Goal: Check status: Check status

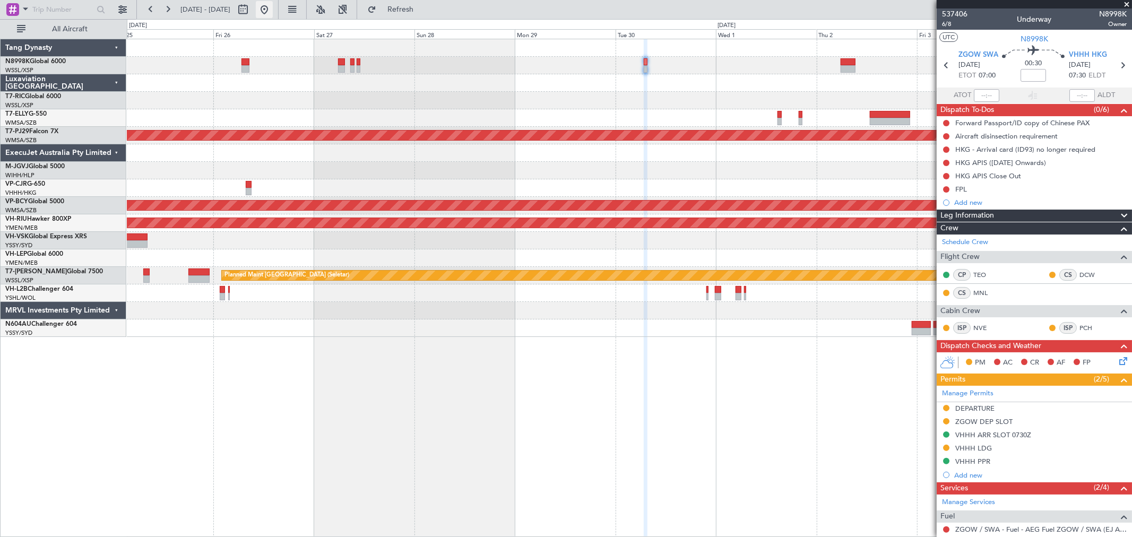
click at [273, 8] on button at bounding box center [264, 9] width 17 height 17
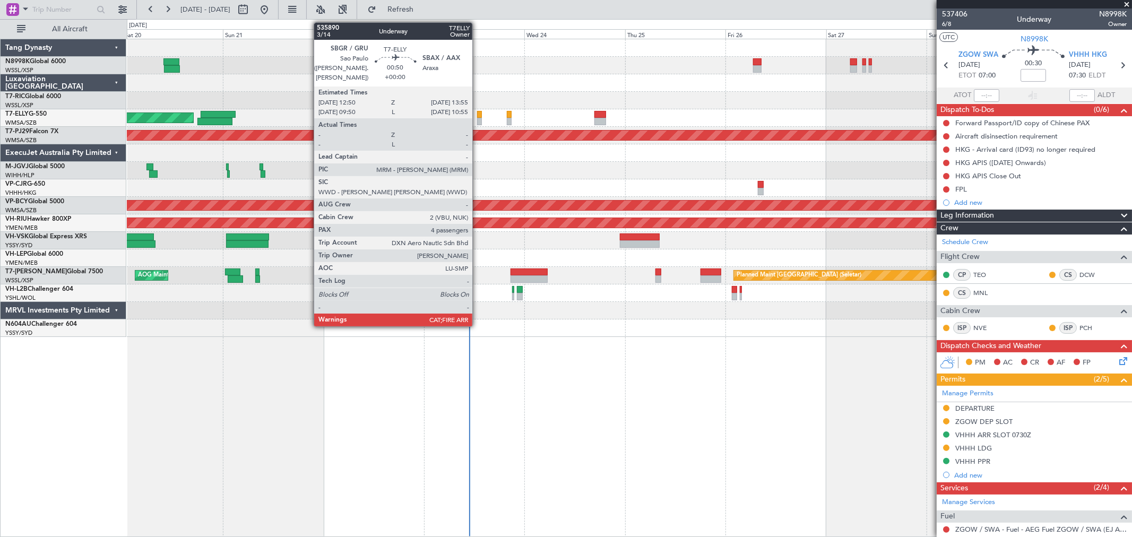
click at [478, 118] on div at bounding box center [479, 121] width 5 height 7
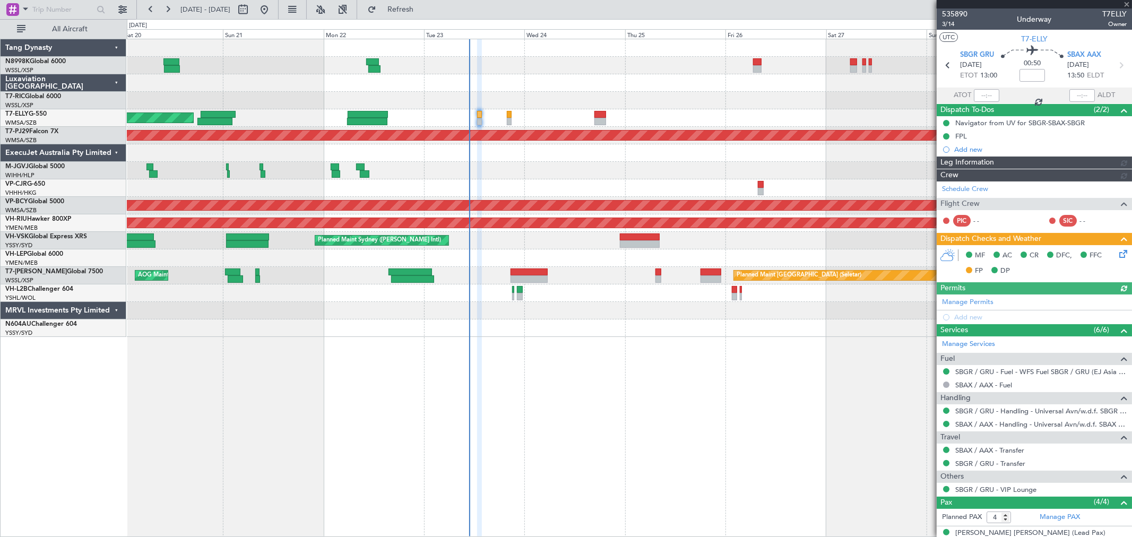
type input "[PERSON_NAME] (KYA)"
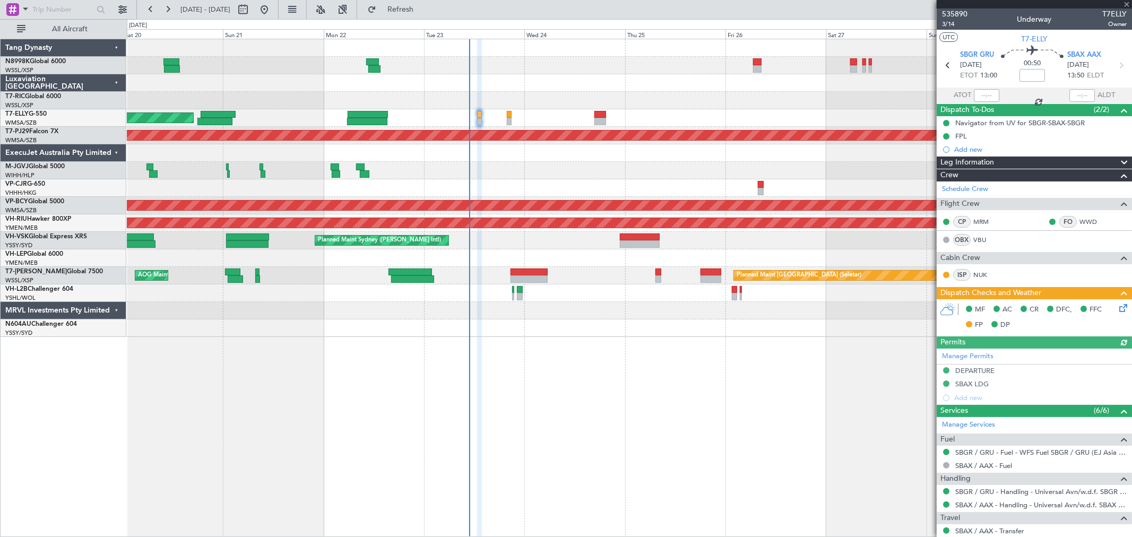
click at [1117, 306] on icon at bounding box center [1121, 306] width 8 height 8
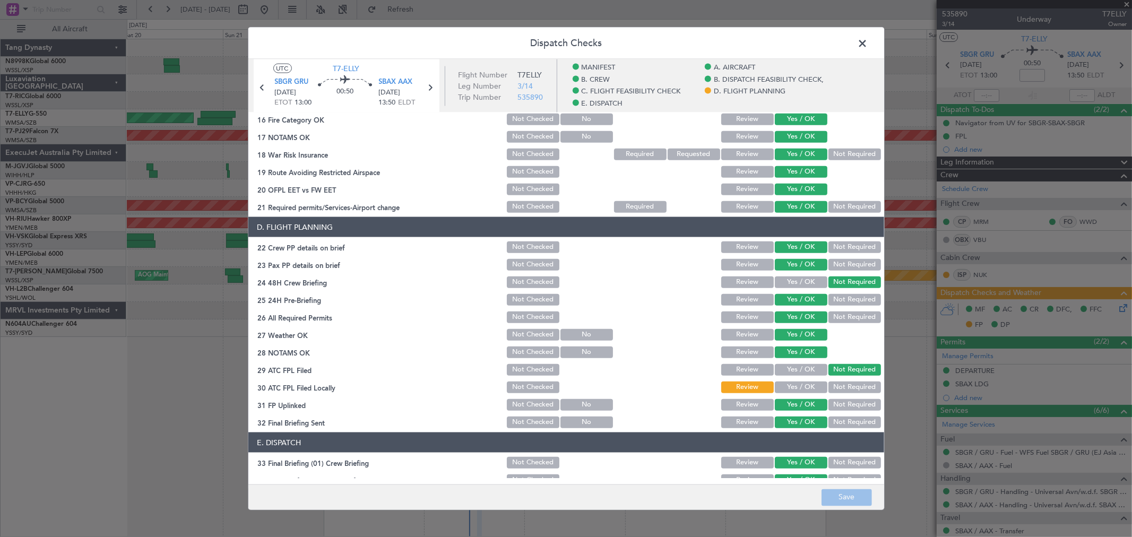
scroll to position [531, 0]
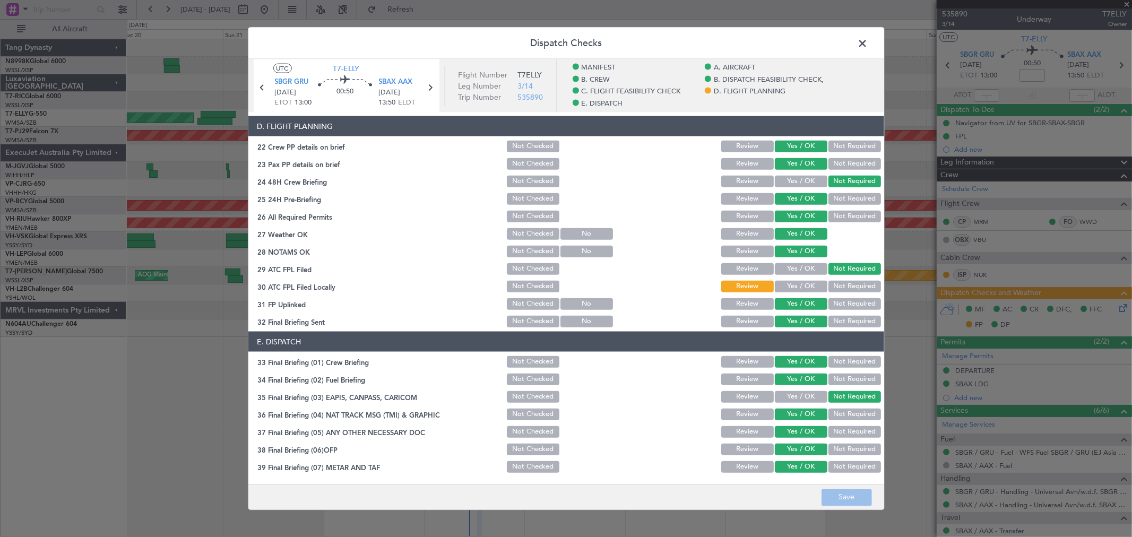
click at [813, 281] on button "Yes / OK" at bounding box center [801, 287] width 53 height 12
drag, startPoint x: 854, startPoint y: 497, endPoint x: 857, endPoint y: 490, distance: 7.6
click at [854, 496] on button "Save" at bounding box center [847, 497] width 50 height 17
drag, startPoint x: 863, startPoint y: 41, endPoint x: 781, endPoint y: 65, distance: 85.2
click at [868, 41] on span at bounding box center [868, 46] width 0 height 21
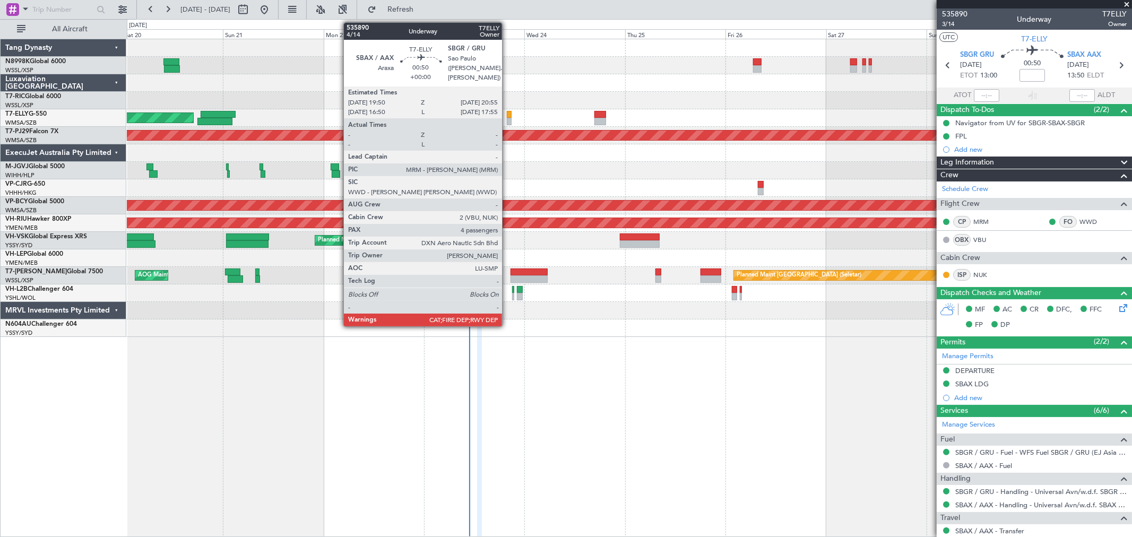
click at [507, 119] on div at bounding box center [509, 121] width 5 height 7
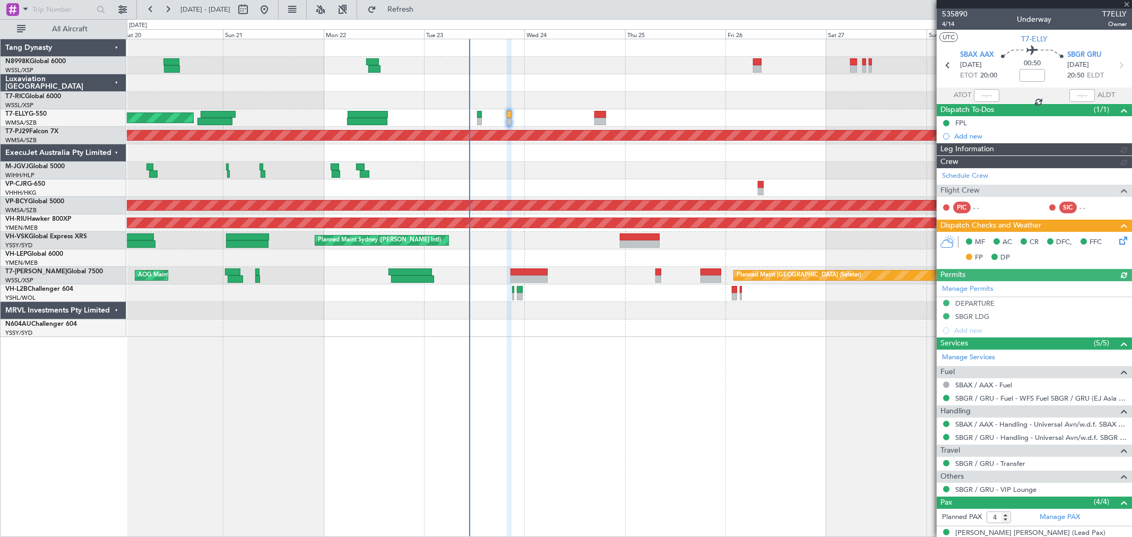
type input "[PERSON_NAME] (KYA)"
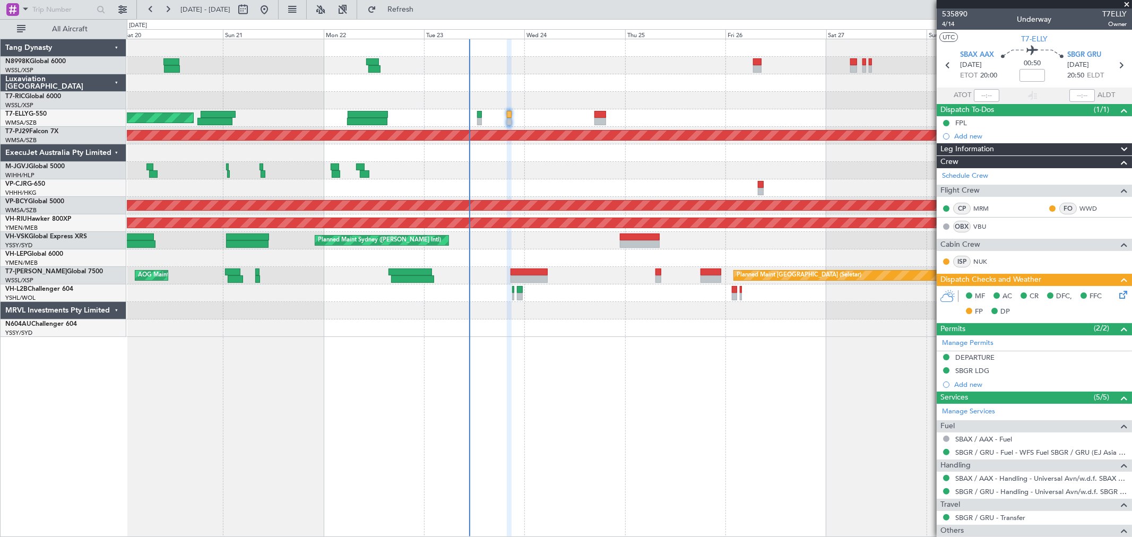
click at [1117, 294] on icon at bounding box center [1121, 293] width 8 height 8
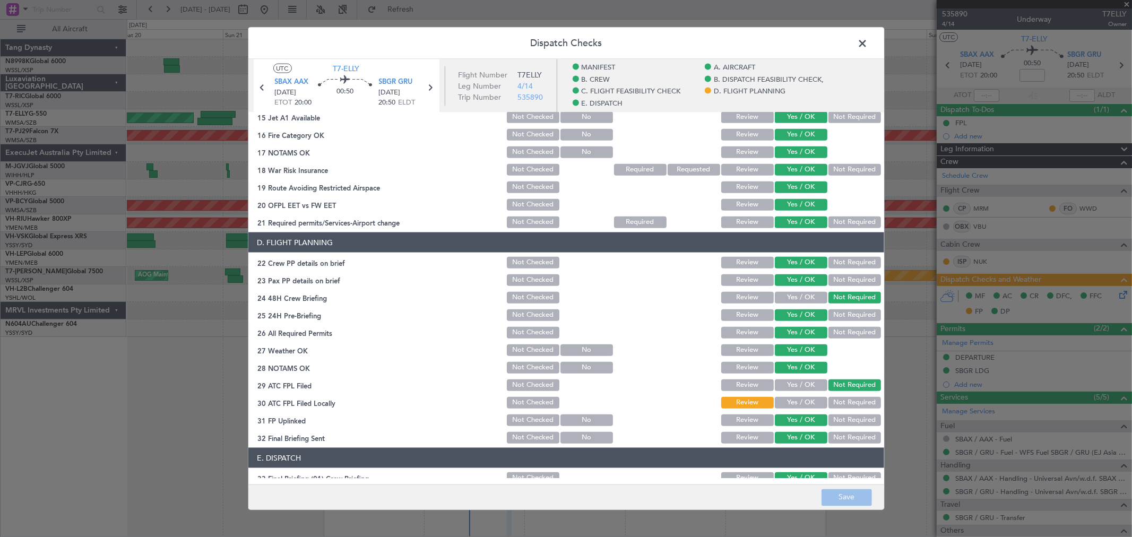
scroll to position [590, 0]
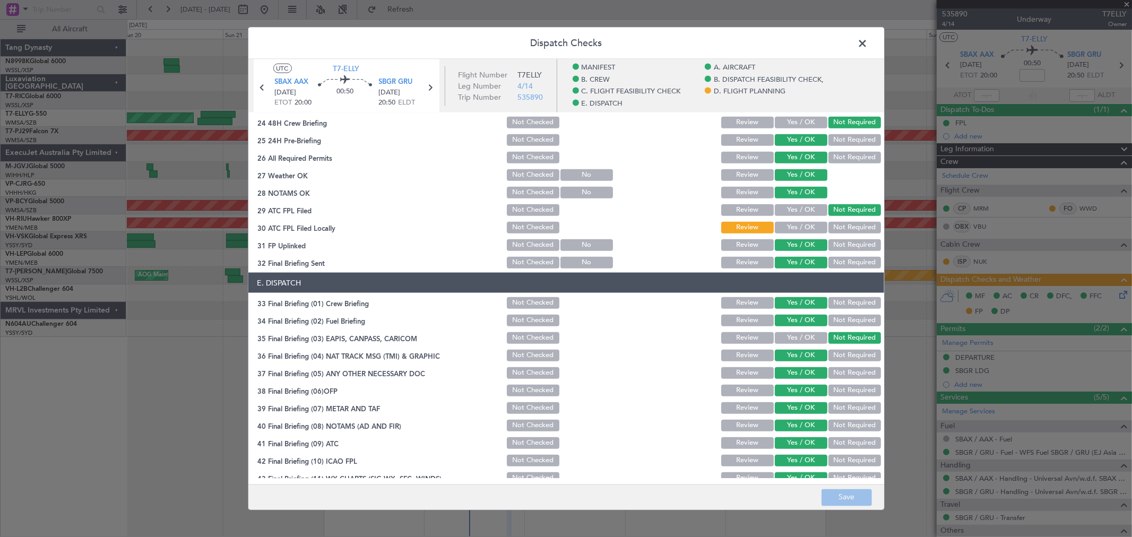
click at [796, 225] on button "Yes / OK" at bounding box center [801, 228] width 53 height 12
click at [838, 492] on button "Save" at bounding box center [847, 497] width 50 height 17
click at [868, 40] on span at bounding box center [868, 46] width 0 height 21
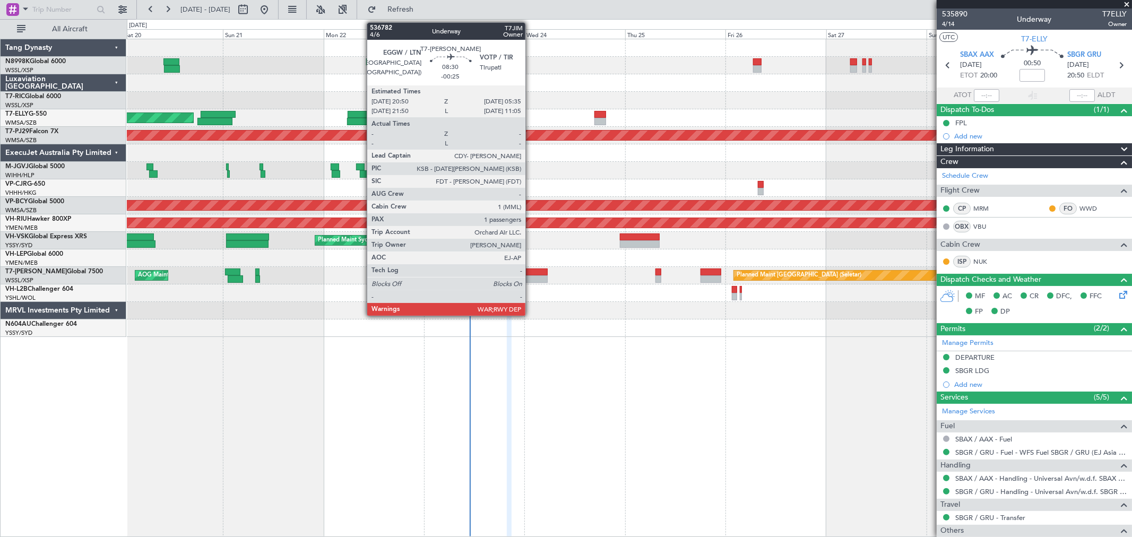
click at [536, 274] on div at bounding box center [529, 272] width 37 height 7
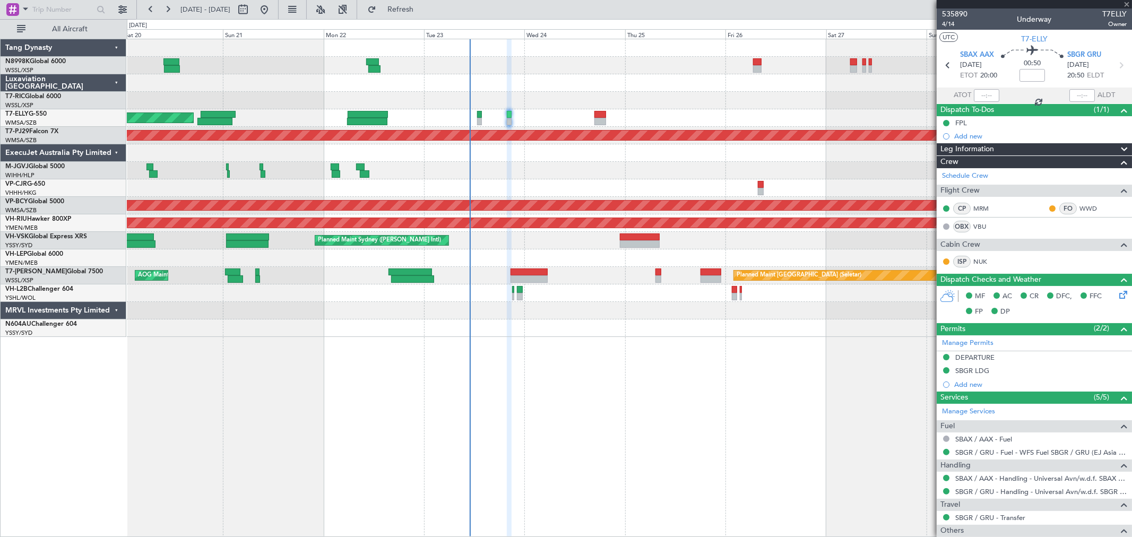
type input "-00:25"
type input "1"
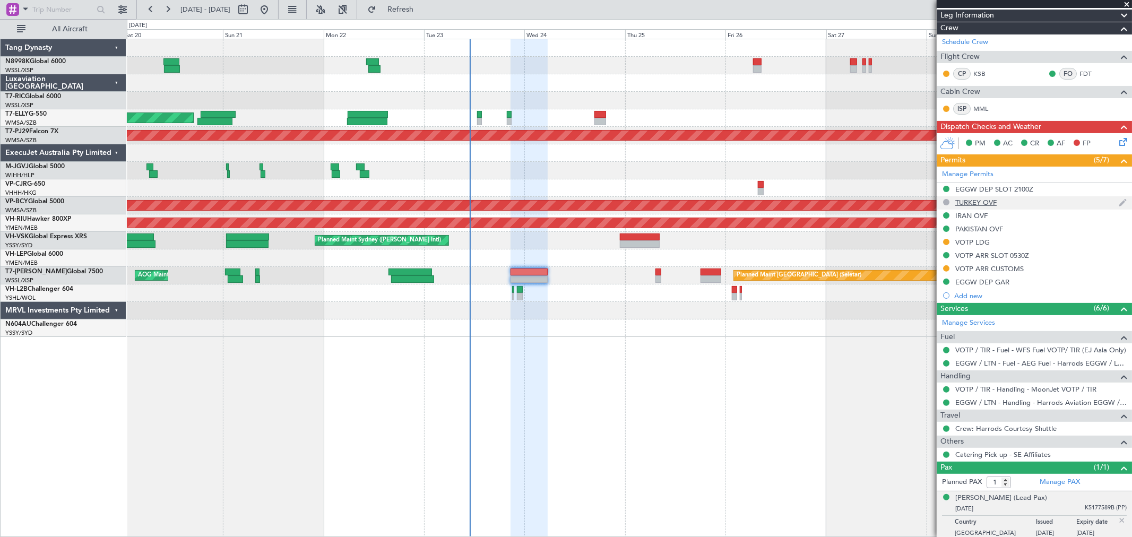
scroll to position [178, 0]
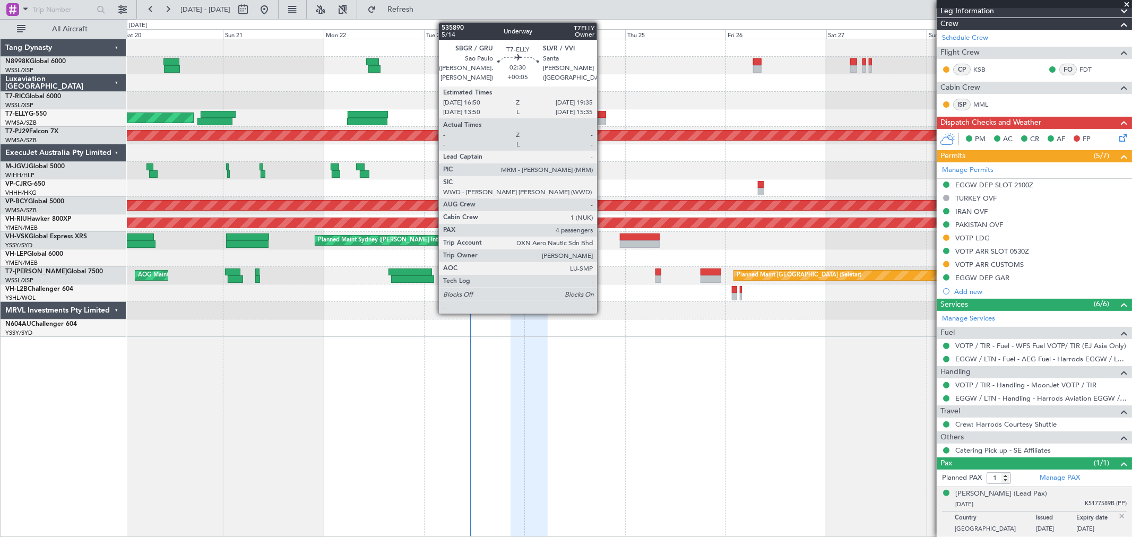
click at [602, 114] on div at bounding box center [601, 114] width 12 height 7
type input "+00:05"
type input "4"
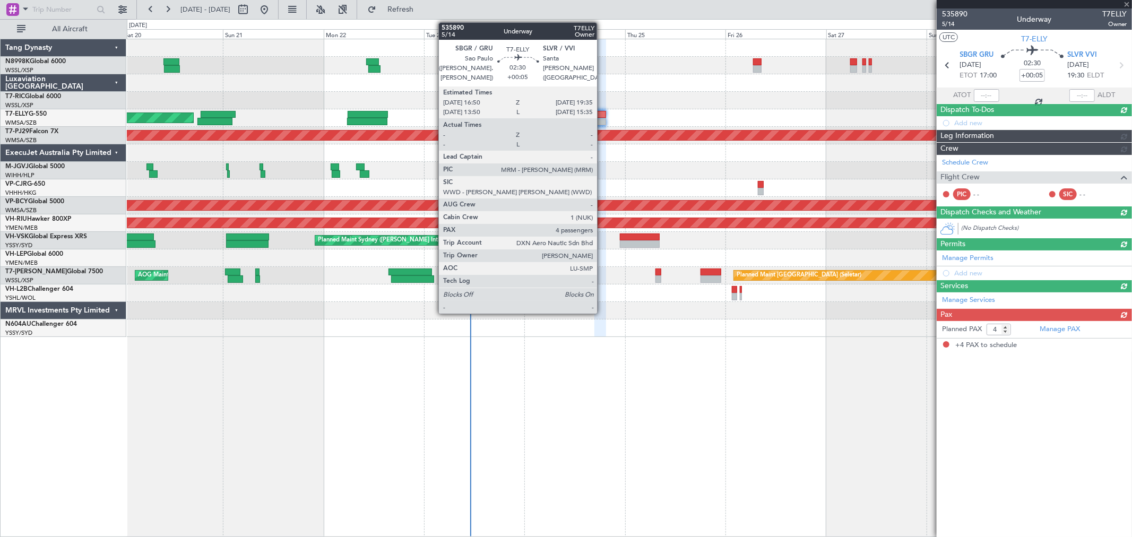
scroll to position [0, 0]
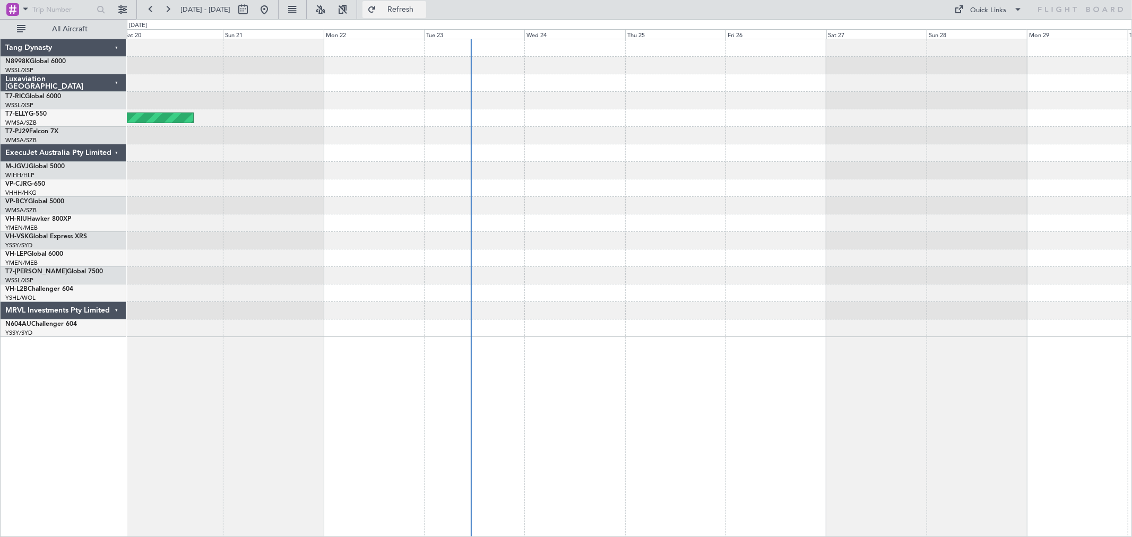
click at [412, 6] on span "Refresh" at bounding box center [400, 9] width 45 height 7
click at [406, 6] on button "Refresh" at bounding box center [395, 9] width 64 height 17
click at [273, 13] on button at bounding box center [264, 9] width 17 height 17
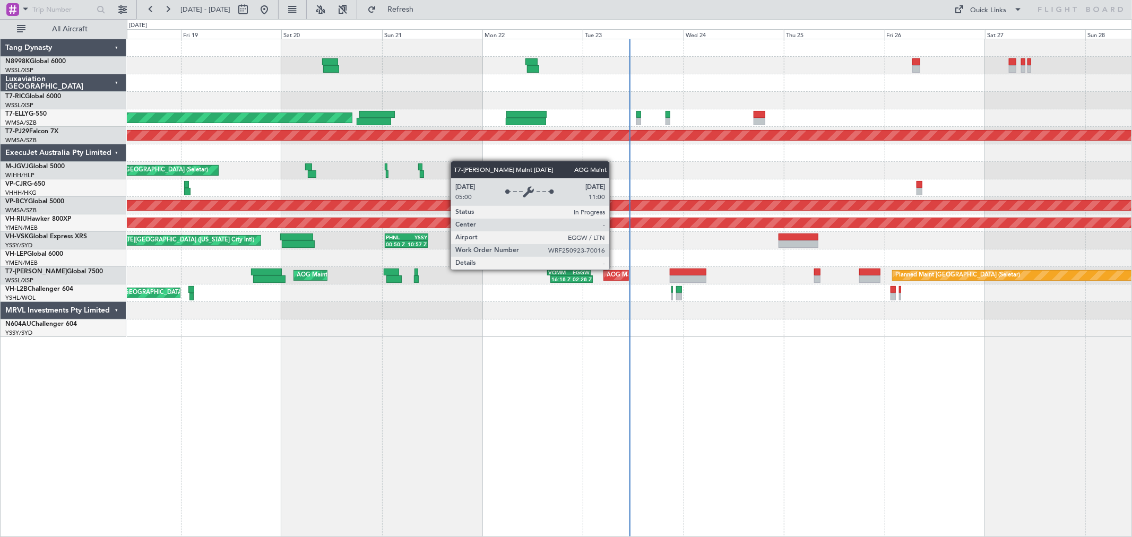
click at [615, 270] on div "AOG Maint London ([GEOGRAPHIC_DATA])" at bounding box center [616, 275] width 25 height 11
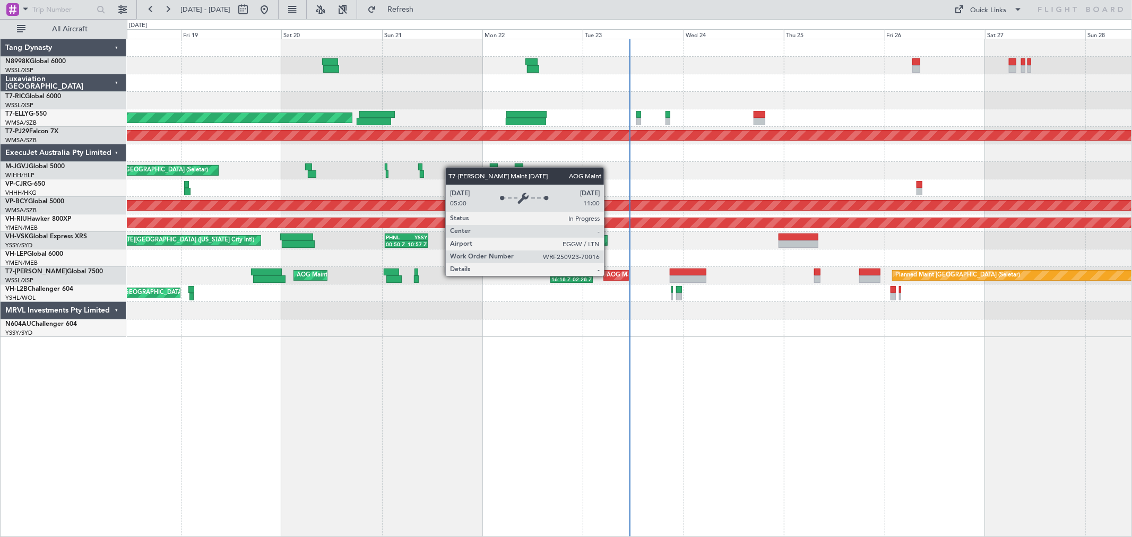
click at [609, 276] on div "AOG Maint London ([GEOGRAPHIC_DATA])" at bounding box center [666, 276] width 119 height 16
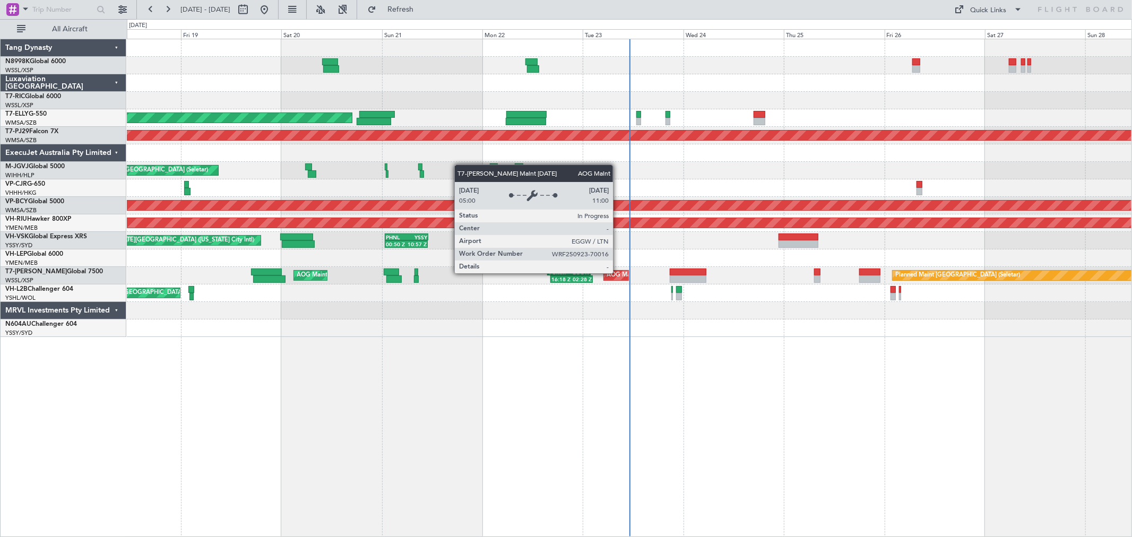
click at [618, 273] on div "AOG Maint London ([GEOGRAPHIC_DATA])" at bounding box center [666, 276] width 119 height 16
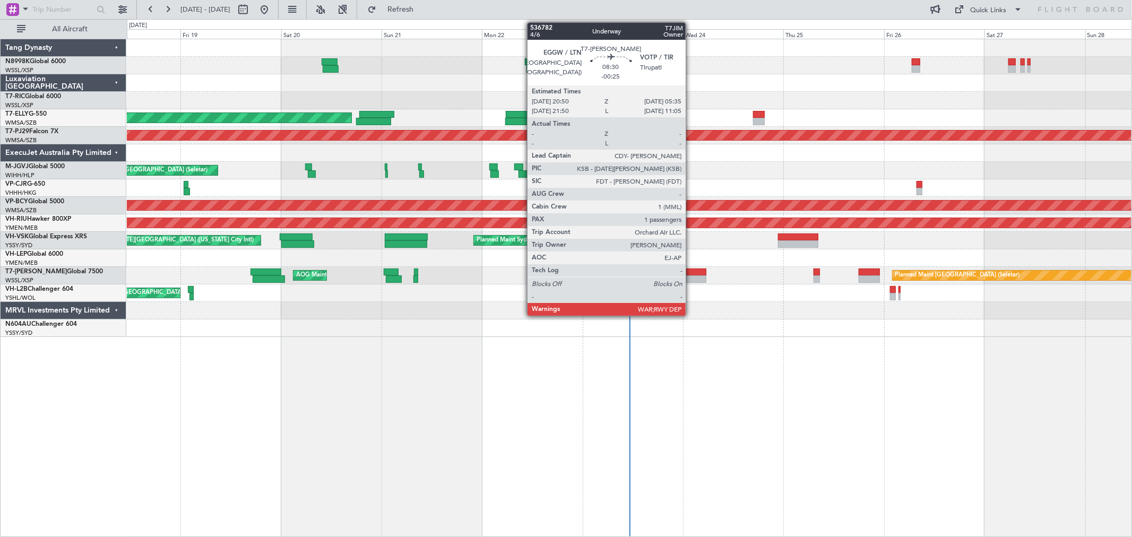
click at [691, 277] on div at bounding box center [687, 279] width 37 height 7
